Goal: Task Accomplishment & Management: Manage account settings

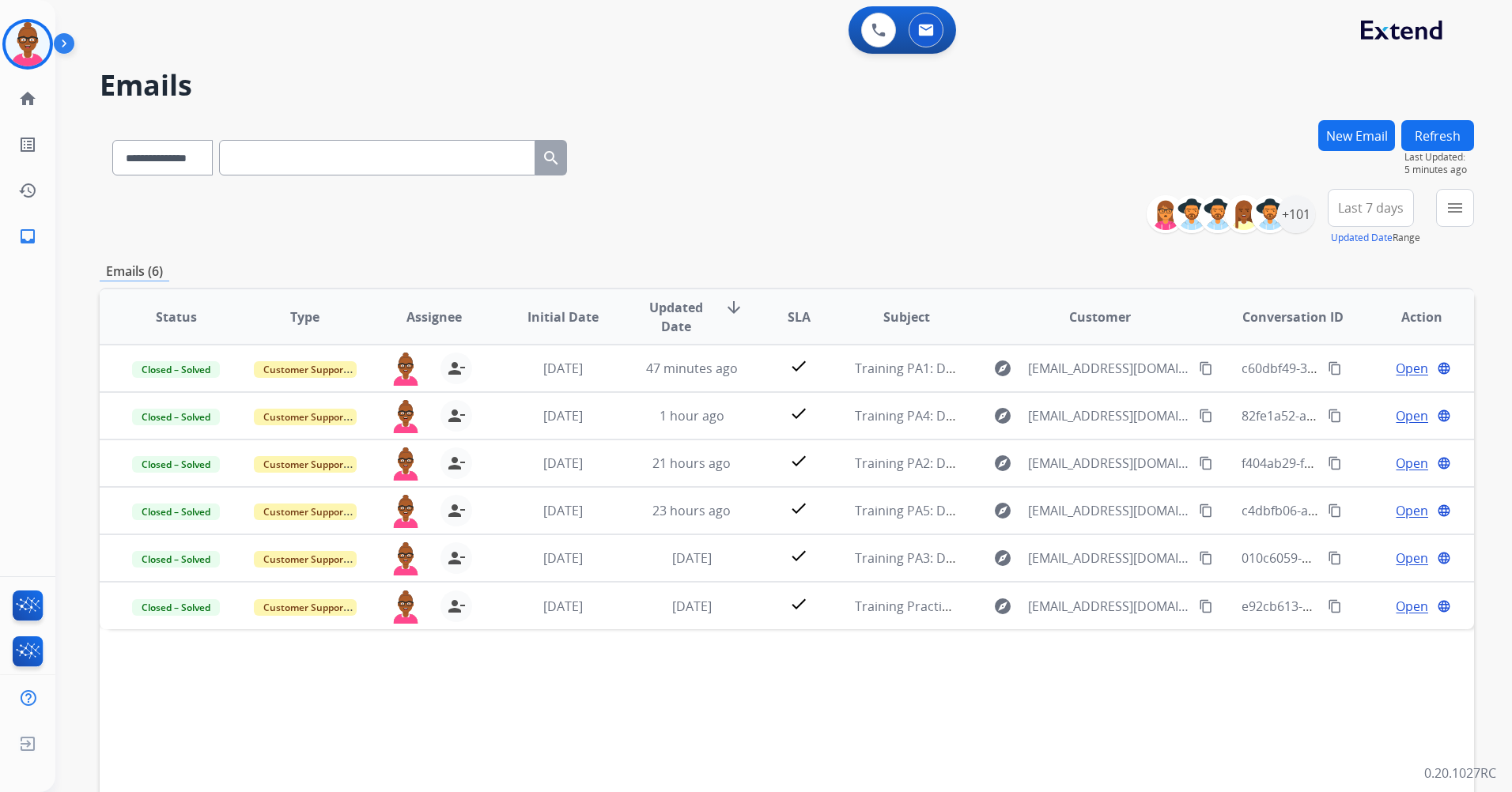
select select "**********"
click at [69, 39] on img at bounding box center [67, 47] width 27 height 30
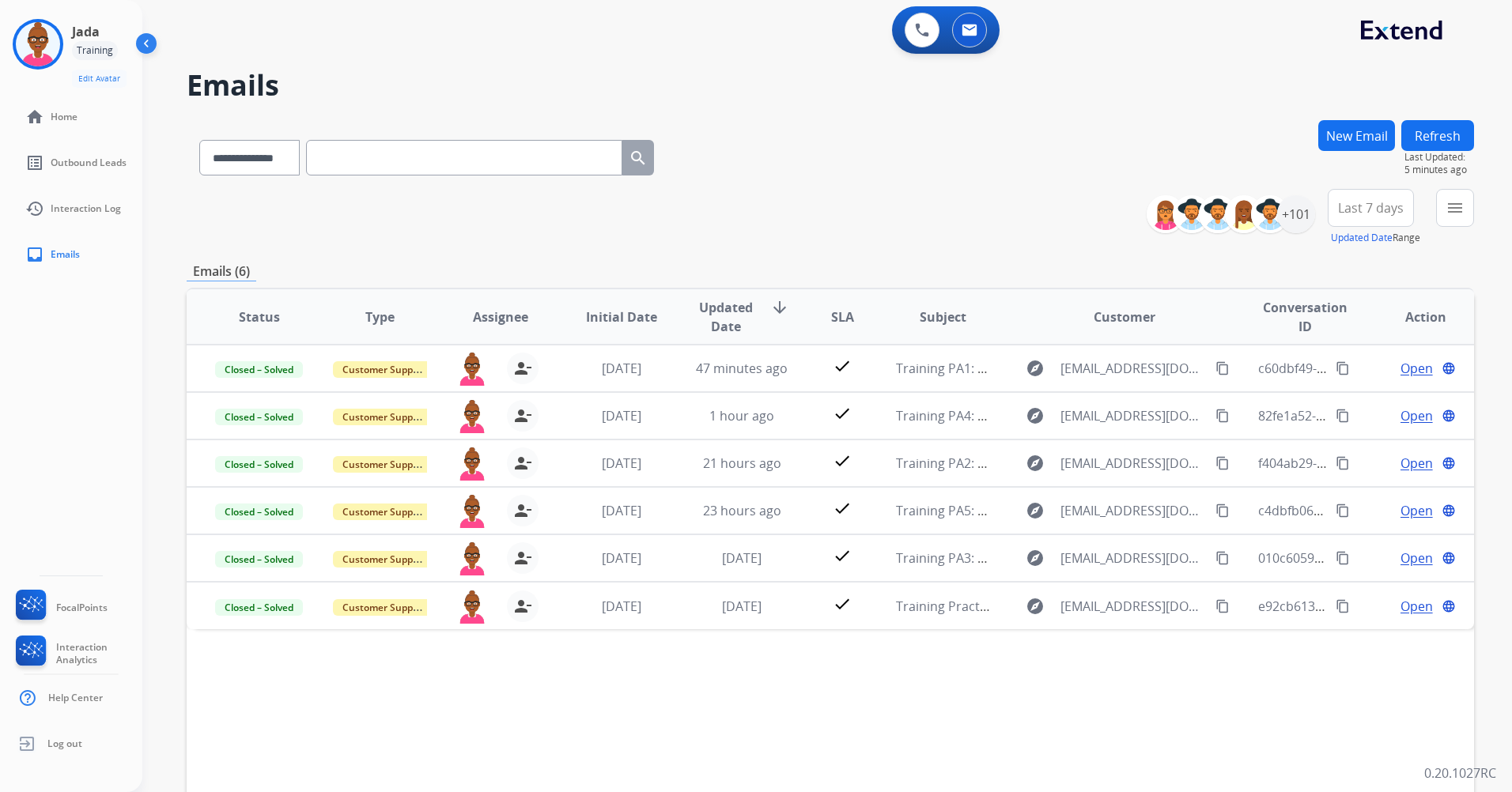
drag, startPoint x: 91, startPoint y: 79, endPoint x: 48, endPoint y: 10, distance: 81.3
click at [48, 8] on div "Jada Training Edit Avatar Agent: [PERSON_NAME] Profile: Extend_Training CS home…" at bounding box center [71, 138] width 142 height 277
click at [56, 35] on img at bounding box center [38, 44] width 45 height 45
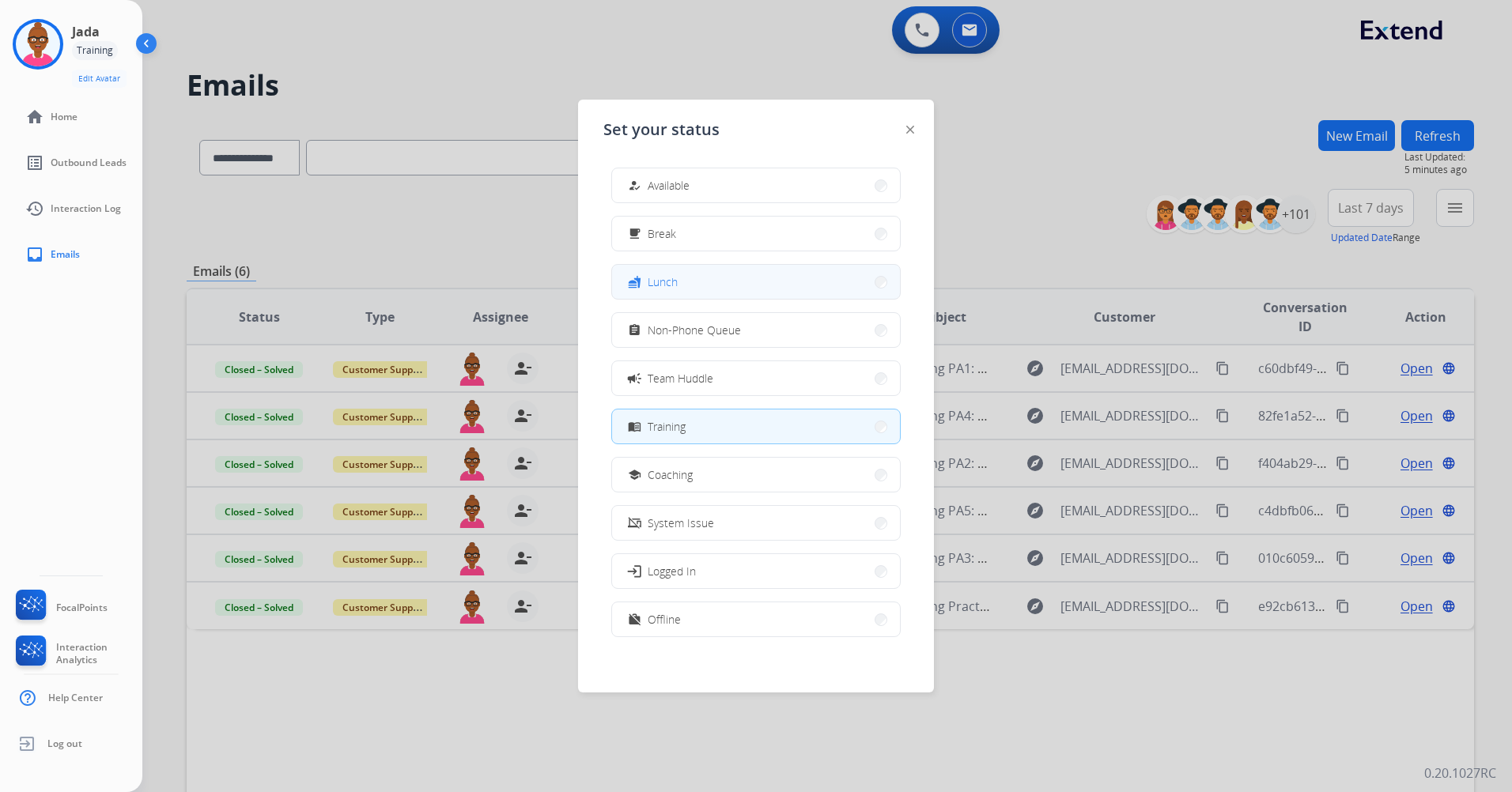
click at [777, 277] on button "fastfood Lunch" at bounding box center [756, 282] width 288 height 34
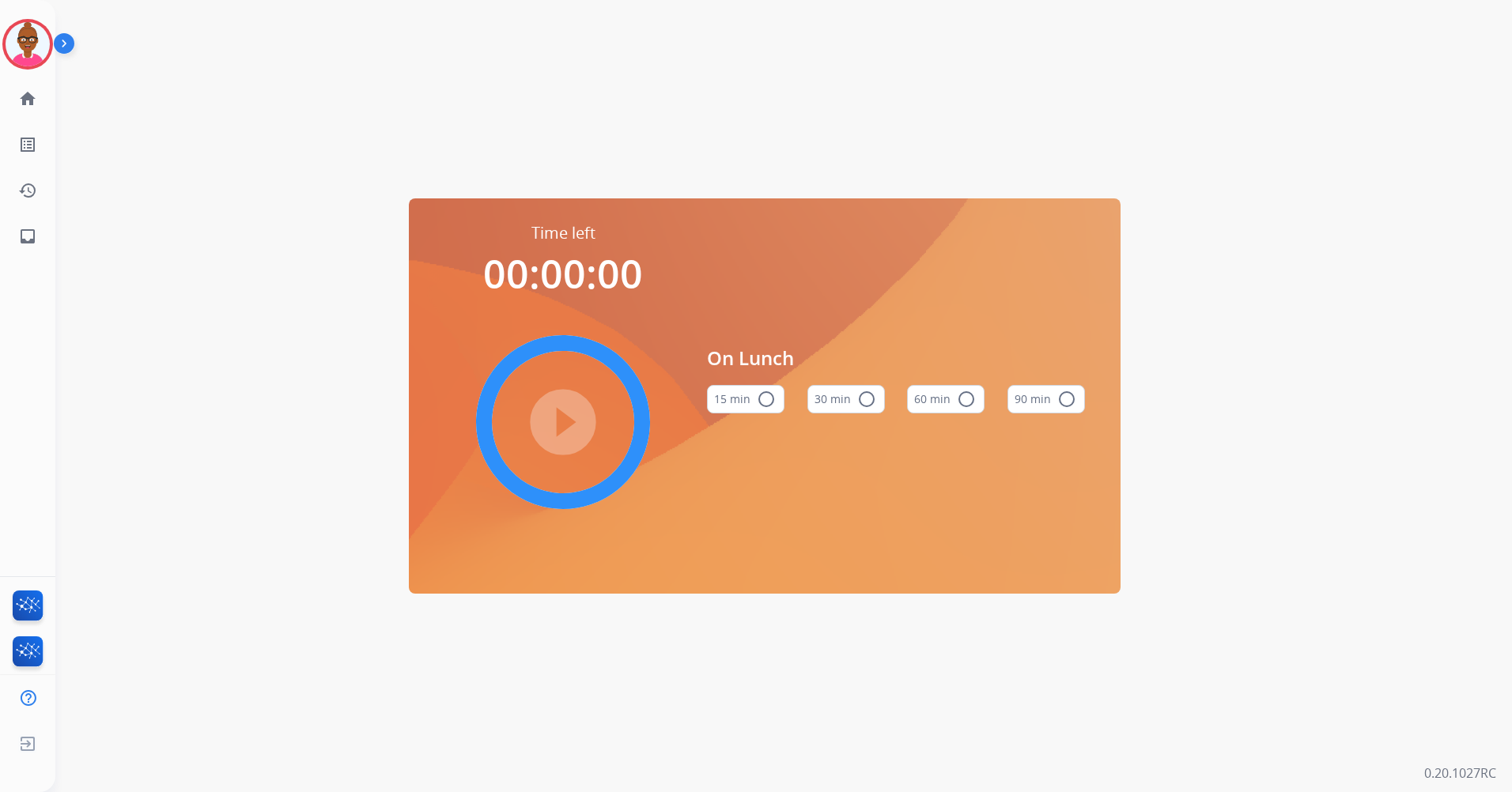
click at [960, 396] on mat-icon "radio_button_unchecked" at bounding box center [966, 398] width 19 height 19
click at [553, 412] on mat-icon "play_circle_filled" at bounding box center [562, 421] width 19 height 19
